Goal: Find specific page/section: Find specific page/section

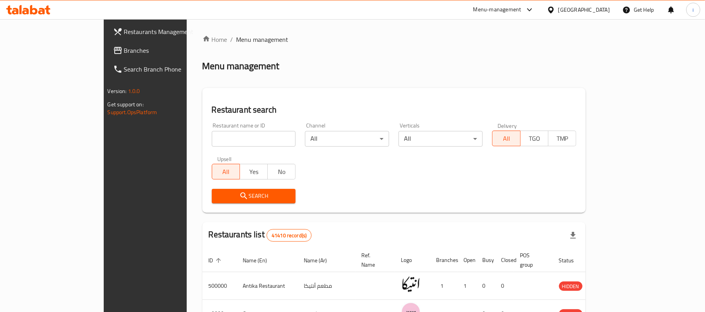
click at [107, 56] on link "Branches" at bounding box center [164, 50] width 115 height 19
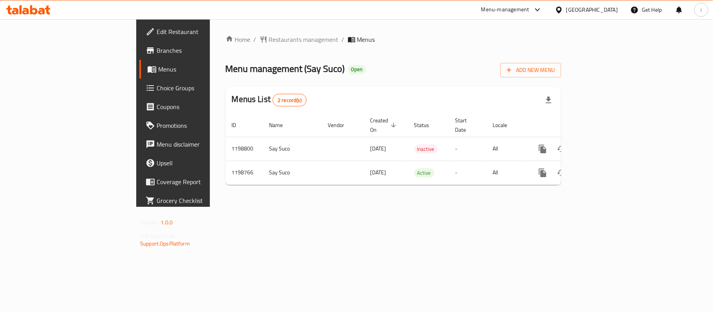
click at [210, 24] on div "Home / Restaurants management / Menus Menu management ( Say Suco ) Open Add New…" at bounding box center [393, 113] width 367 height 188
click at [269, 36] on span "Restaurants management" at bounding box center [304, 39] width 70 height 9
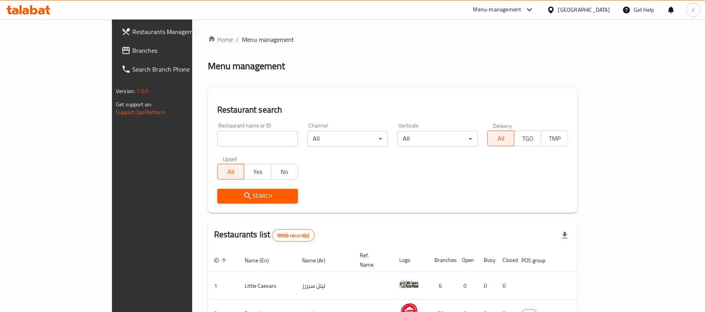
click at [217, 140] on input "search" at bounding box center [257, 139] width 81 height 16
paste input "668206"
type input "668206"
click at [224, 193] on span "Search" at bounding box center [258, 196] width 68 height 10
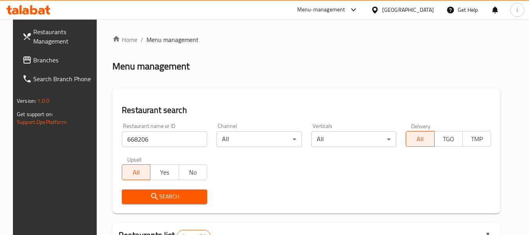
click at [44, 61] on span "Branches" at bounding box center [64, 59] width 62 height 9
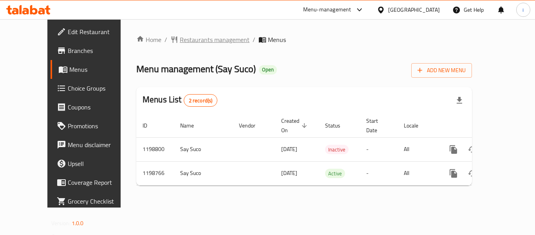
click at [181, 41] on span "Restaurants management" at bounding box center [215, 39] width 70 height 9
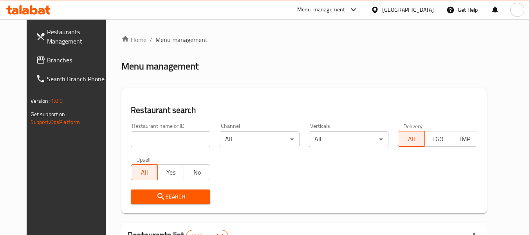
click at [144, 133] on input "search" at bounding box center [170, 139] width 79 height 16
paste input "668206"
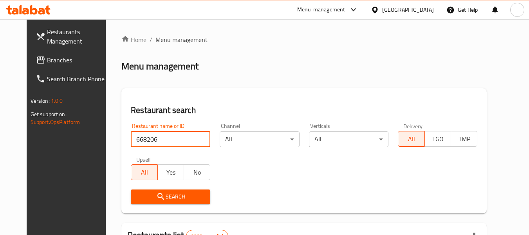
type input "668206"
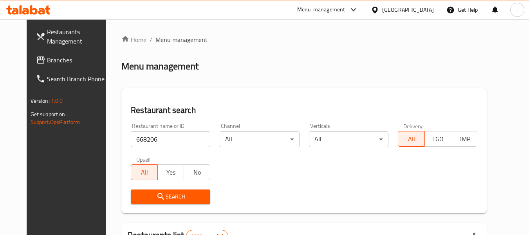
click at [156, 200] on icon "submit" at bounding box center [160, 195] width 9 height 9
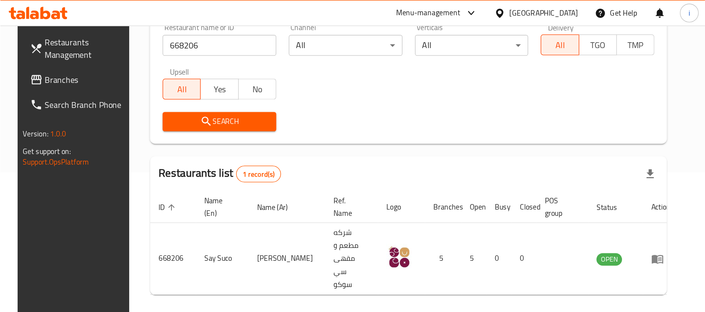
scroll to position [22, 0]
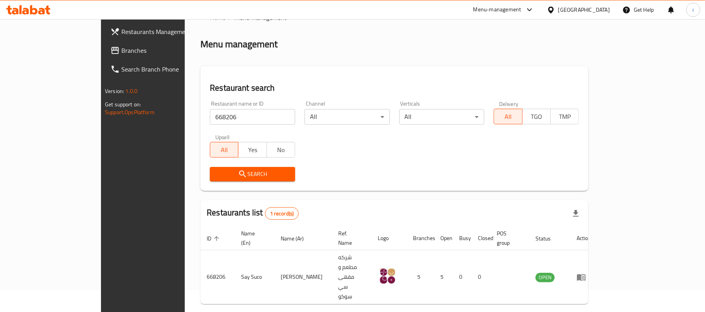
click at [121, 49] on span "Branches" at bounding box center [166, 50] width 91 height 9
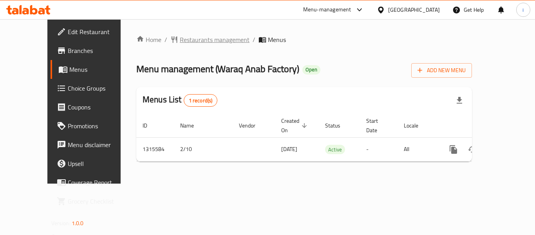
click at [180, 43] on span "Restaurants management" at bounding box center [215, 39] width 70 height 9
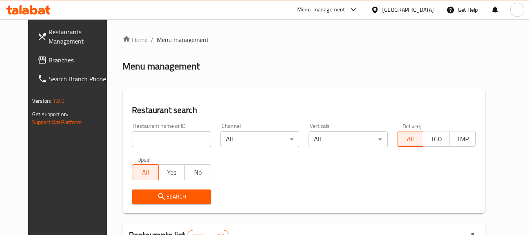
click at [49, 63] on span "Branches" at bounding box center [80, 59] width 62 height 9
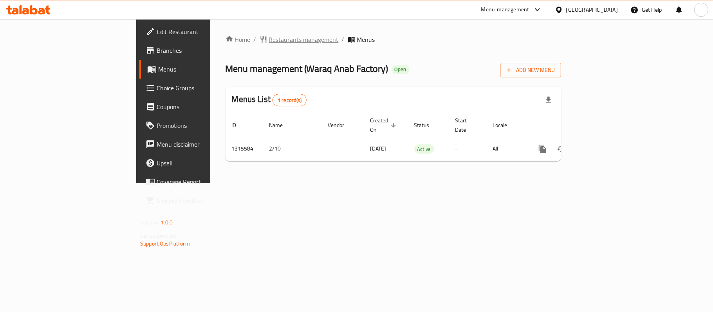
click at [269, 41] on span "Restaurants management" at bounding box center [304, 39] width 70 height 9
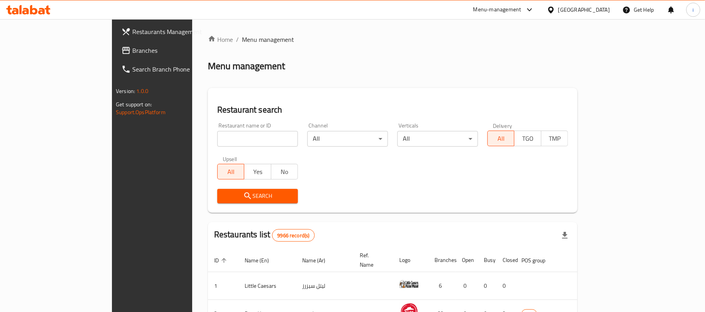
click at [132, 55] on span "Branches" at bounding box center [177, 50] width 91 height 9
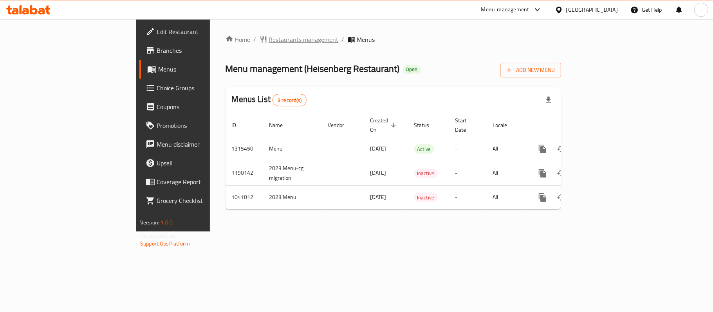
click at [269, 35] on span "Restaurants management" at bounding box center [304, 39] width 70 height 9
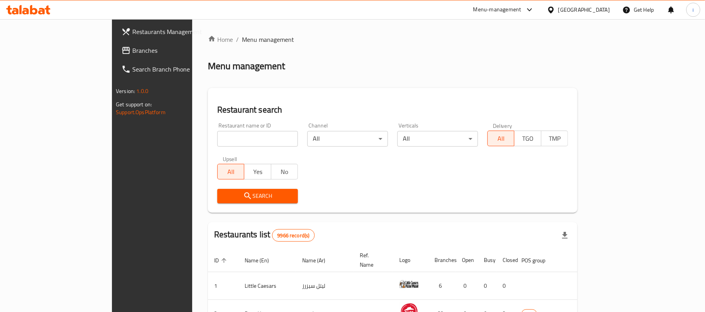
click at [217, 141] on input "search" at bounding box center [257, 139] width 81 height 16
paste input "14117"
type input "14117"
click at [217, 190] on button "Search" at bounding box center [257, 196] width 81 height 14
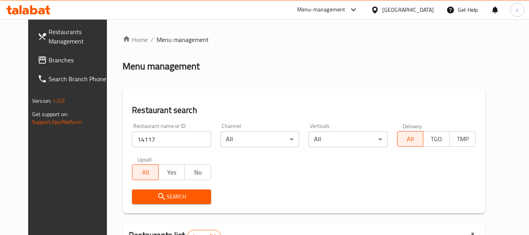
click at [49, 62] on span "Branches" at bounding box center [80, 59] width 62 height 9
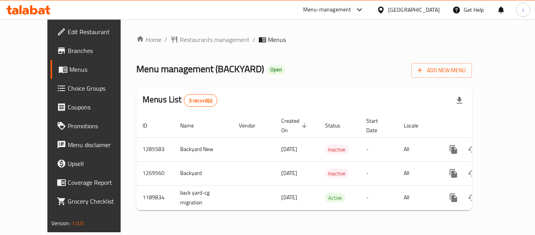
click at [200, 46] on div "Home / Restaurants management / Menus Menu management ( BACKYARD ) Open Add New…" at bounding box center [304, 125] width 336 height 181
click at [200, 39] on span "Restaurants management" at bounding box center [215, 39] width 70 height 9
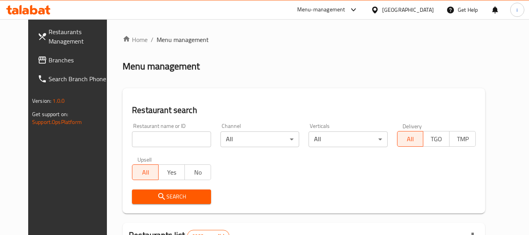
click at [151, 141] on input "search" at bounding box center [171, 139] width 79 height 16
paste input "660831"
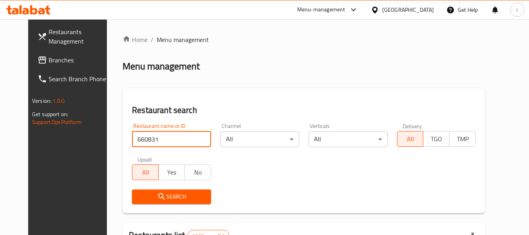
type input "660831"
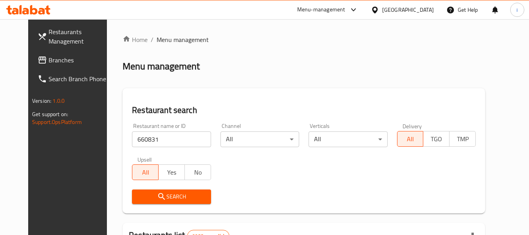
click at [157, 192] on icon "submit" at bounding box center [161, 195] width 9 height 9
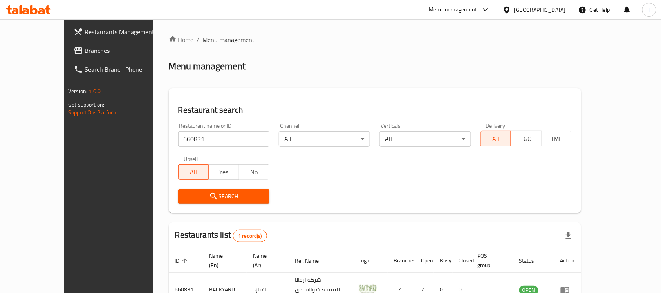
click at [85, 48] on span "Branches" at bounding box center [127, 50] width 84 height 9
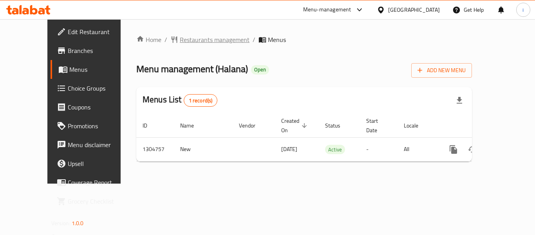
click at [180, 44] on span "Restaurants management" at bounding box center [215, 39] width 70 height 9
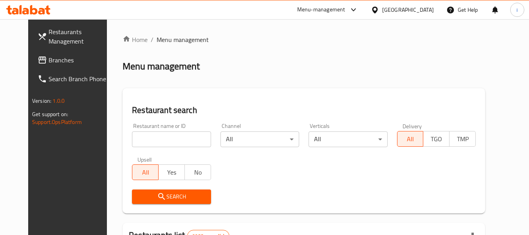
click at [49, 59] on span "Branches" at bounding box center [80, 59] width 62 height 9
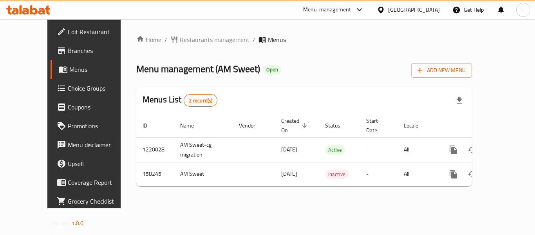
click at [339, 73] on div "Menu management ( AM Sweet ) Open Add New Menu" at bounding box center [304, 69] width 336 height 18
click at [180, 44] on span "Restaurants management" at bounding box center [215, 39] width 70 height 9
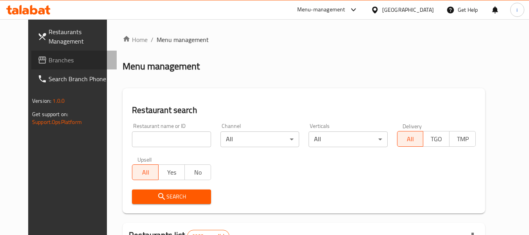
click at [49, 61] on span "Branches" at bounding box center [80, 59] width 62 height 9
